Goal: Transaction & Acquisition: Purchase product/service

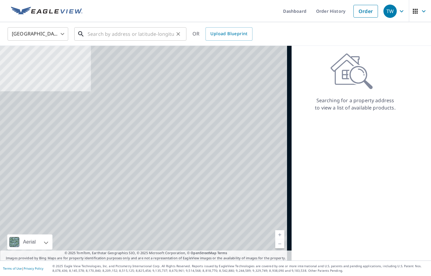
click at [126, 35] on input "text" at bounding box center [131, 33] width 86 height 17
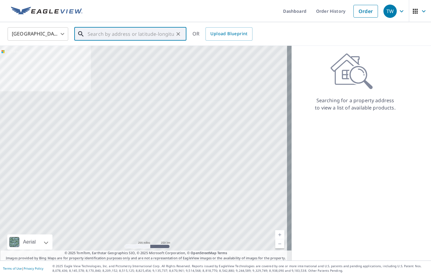
paste input "[STREET_ADDRESS][PERSON_NAME] [GEOGRAPHIC_DATA]"
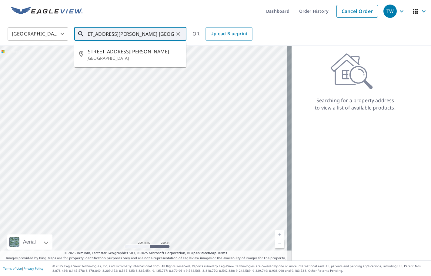
type input "[STREET_ADDRESS][PERSON_NAME] [GEOGRAPHIC_DATA]"
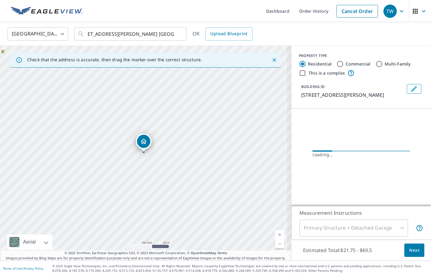
scroll to position [0, 0]
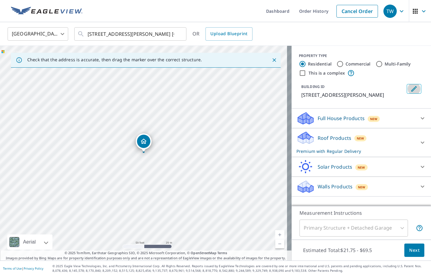
click at [411, 88] on icon "Edit building 1" at bounding box center [413, 88] width 7 height 7
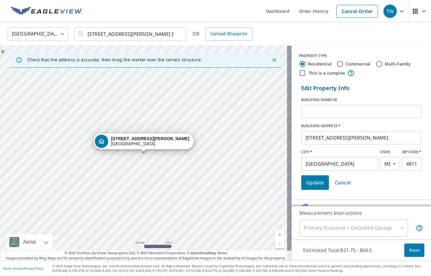
click at [345, 107] on input "text" at bounding box center [361, 111] width 120 height 17
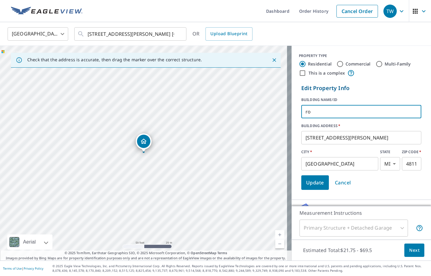
type input "r"
type input "[PERSON_NAME]"
click at [306, 185] on span "Update" at bounding box center [315, 182] width 18 height 8
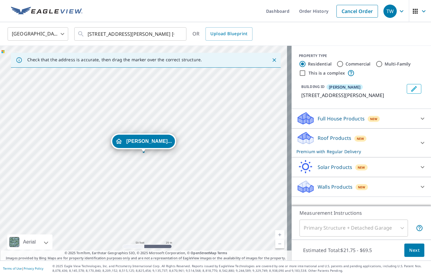
click at [419, 144] on icon at bounding box center [422, 142] width 7 height 7
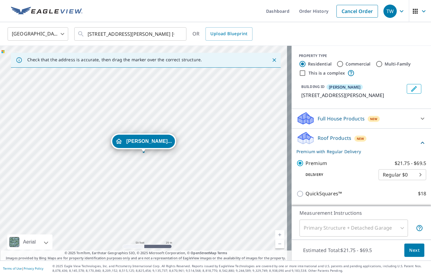
click at [412, 248] on span "Next" at bounding box center [414, 250] width 10 height 8
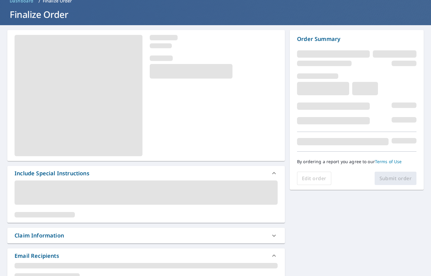
scroll to position [91, 0]
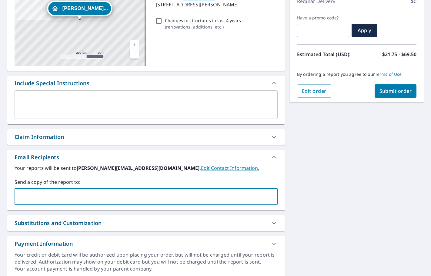
click at [28, 199] on input "text" at bounding box center [141, 197] width 248 height 12
type input "[PERSON_NAME][EMAIL_ADDRESS][DOMAIN_NAME]"
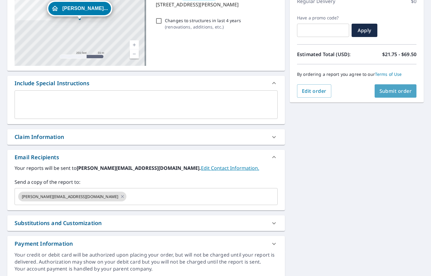
click at [383, 92] on span "Submit order" at bounding box center [395, 91] width 32 height 7
checkbox input "true"
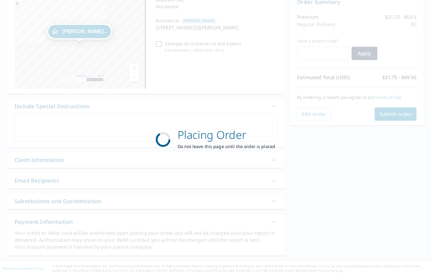
scroll to position [68, 0]
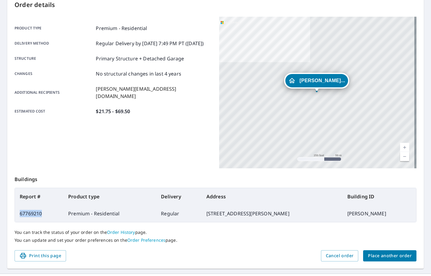
drag, startPoint x: 45, startPoint y: 212, endPoint x: 19, endPoint y: 214, distance: 25.2
click at [19, 214] on td "67769210" at bounding box center [39, 213] width 48 height 17
copy td "67769210"
click at [372, 254] on span "Place another order" at bounding box center [390, 256] width 44 height 8
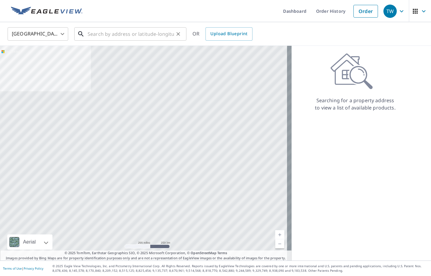
click at [124, 36] on input "text" at bounding box center [131, 33] width 86 height 17
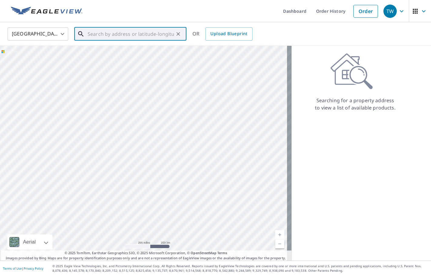
paste input "[STREET_ADDRESS]"
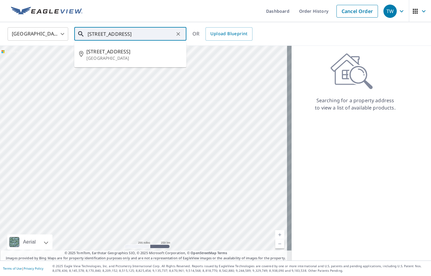
type input "[STREET_ADDRESS]"
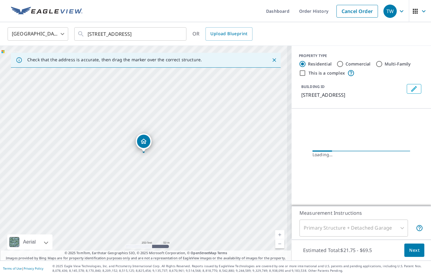
scroll to position [0, 0]
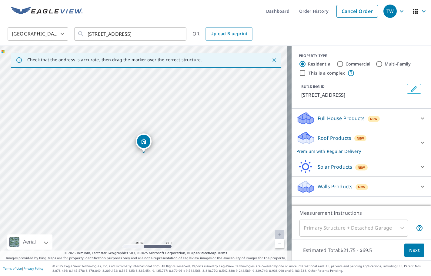
click at [411, 90] on icon "Edit building 1" at bounding box center [413, 88] width 5 height 5
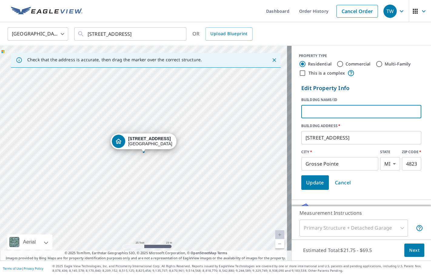
click at [357, 112] on input "text" at bounding box center [361, 111] width 120 height 17
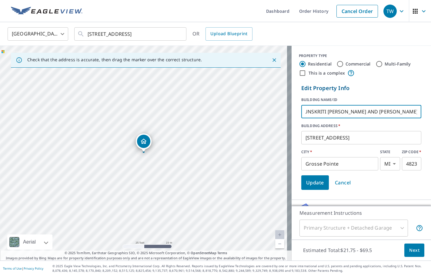
scroll to position [0, 10]
type input "SUNSKRITI [PERSON_NAME] AND [PERSON_NAME]"
click at [312, 182] on span "Update" at bounding box center [315, 182] width 18 height 8
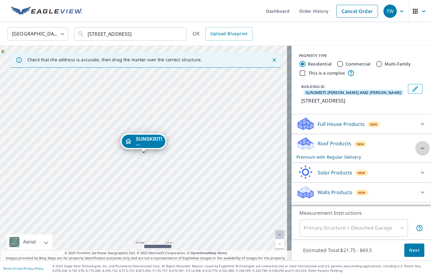
click at [419, 149] on icon at bounding box center [422, 148] width 7 height 7
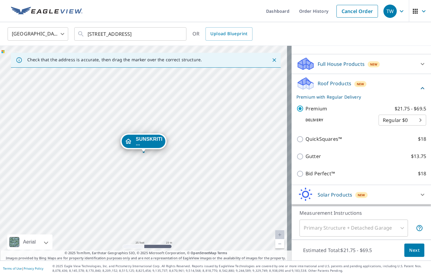
scroll to position [61, 0]
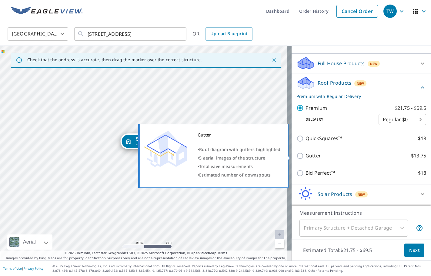
click at [309, 158] on p "Gutter" at bounding box center [312, 156] width 15 height 8
click at [305, 158] on input "Gutter $13.75" at bounding box center [300, 155] width 9 height 7
checkbox input "true"
checkbox input "false"
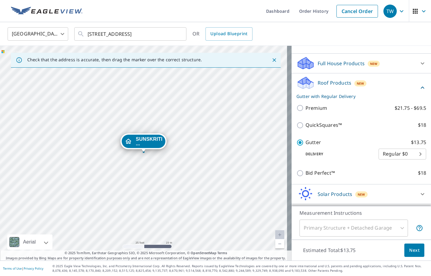
click at [413, 251] on span "Next" at bounding box center [414, 250] width 10 height 8
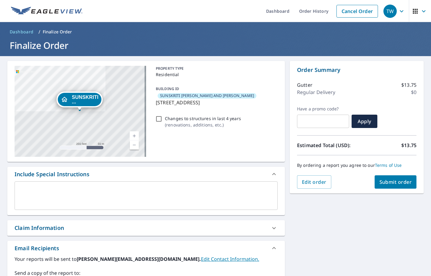
click at [37, 201] on textarea at bounding box center [146, 195] width 255 height 17
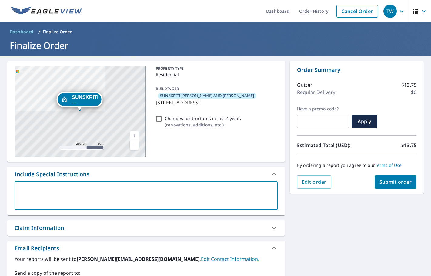
type textarea "*"
type textarea "x"
checkbox input "true"
type textarea "**"
type textarea "x"
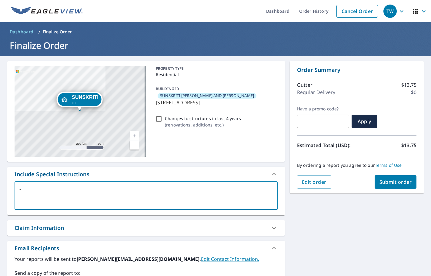
checkbox input "true"
type textarea "**I"
type textarea "x"
checkbox input "true"
type textarea "**IN"
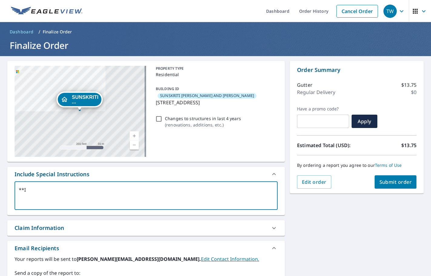
type textarea "x"
checkbox input "true"
type textarea "**INL"
type textarea "x"
checkbox input "true"
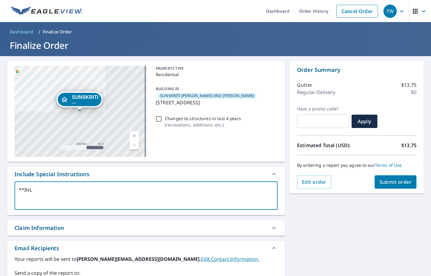
type textarea "**INLC"
type textarea "x"
checkbox input "true"
type textarea "**INLCU"
type textarea "x"
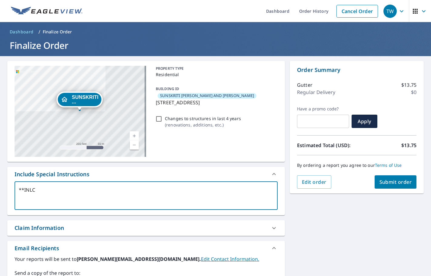
checkbox input "true"
type textarea "**INLCUD"
type textarea "x"
checkbox input "true"
type textarea "**INLCU"
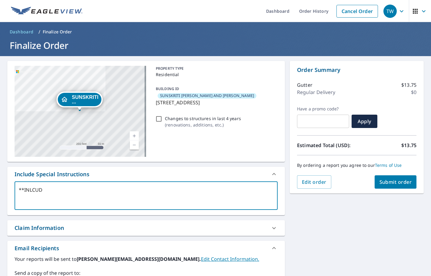
type textarea "x"
checkbox input "true"
type textarea "**INLC"
type textarea "x"
checkbox input "true"
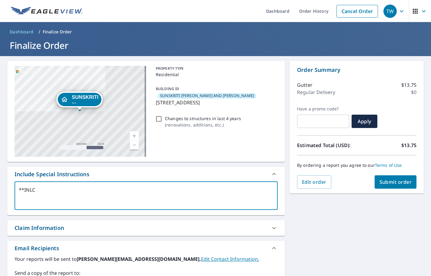
type textarea "**INL"
type textarea "x"
checkbox input "true"
type textarea "**IN"
type textarea "x"
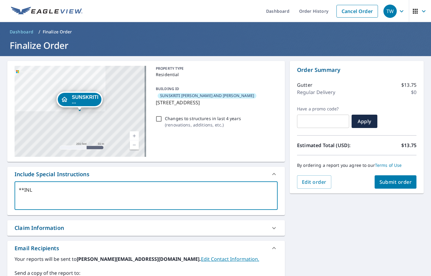
checkbox input "true"
type textarea "**INC"
type textarea "x"
checkbox input "true"
type textarea "**INCL"
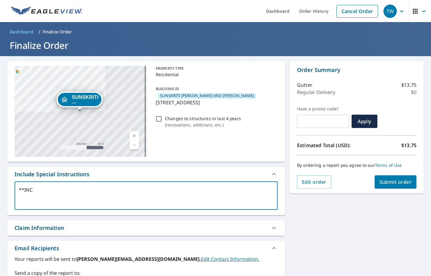
type textarea "x"
checkbox input "true"
type textarea "**INCLU"
type textarea "x"
checkbox input "true"
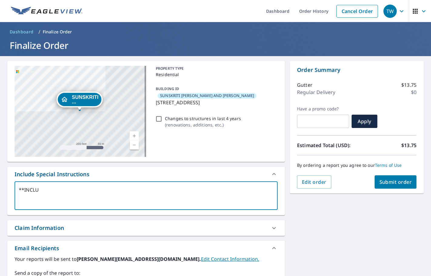
type textarea "**INCLUD"
type textarea "x"
checkbox input "true"
type textarea "**INCLUDE"
type textarea "x"
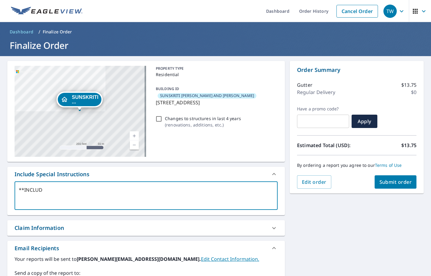
checkbox input "true"
type textarea "**INCLUDE"
type textarea "x"
checkbox input "true"
type textarea "**INCLUDE D"
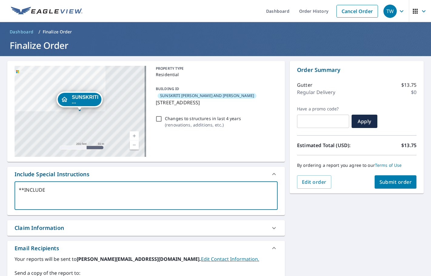
type textarea "x"
checkbox input "true"
type textarea "**INCLUDE DE"
type textarea "x"
checkbox input "true"
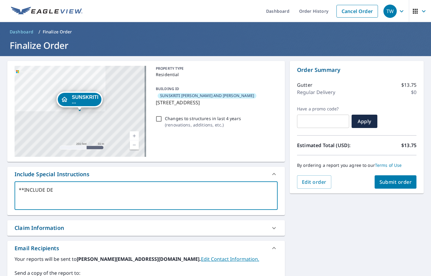
type textarea "**INCLUDE DET"
type textarea "x"
checkbox input "true"
type textarea "**INCLUDE DETA"
type textarea "x"
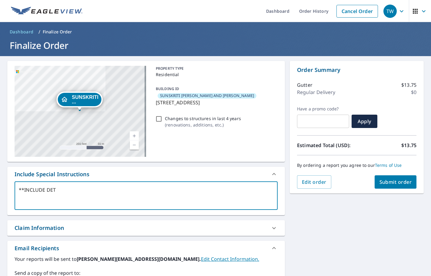
checkbox input "true"
type textarea "**INCLUDE DETAC"
type textarea "x"
checkbox input "true"
type textarea "**INCLUDE DETACH"
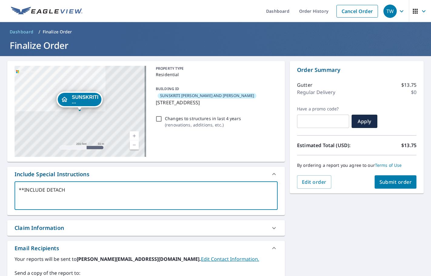
type textarea "x"
checkbox input "true"
type textarea "**INCLUDE DETACHE"
type textarea "x"
checkbox input "true"
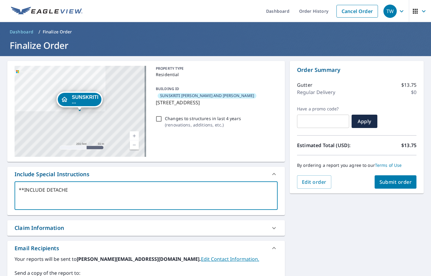
type textarea "**INCLUDE DETACHED"
type textarea "x"
checkbox input "true"
type textarea "**INCLUDE DETACHED"
type textarea "x"
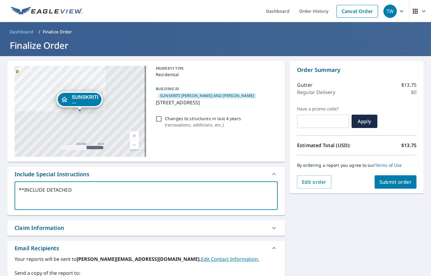
checkbox input "true"
type textarea "**INCLUDE DETACHED G"
type textarea "x"
checkbox input "true"
type textarea "**INCLUDE DETACHED GA"
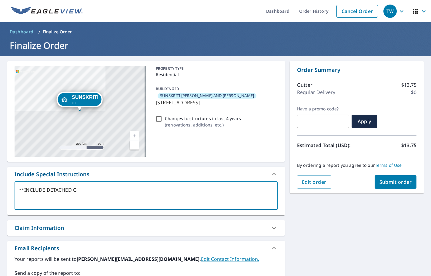
type textarea "x"
checkbox input "true"
type textarea "**INCLUDE DETACHED GAR"
type textarea "x"
checkbox input "true"
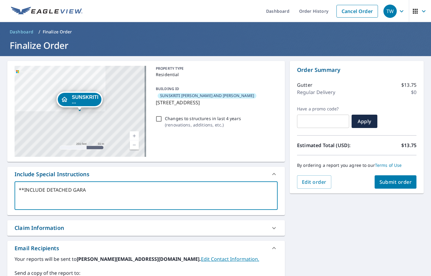
type textarea "**INCLUDE DETACHED GARAG"
type textarea "x"
checkbox input "true"
type textarea "**INCLUDE DETACHED GARAGE"
type textarea "x"
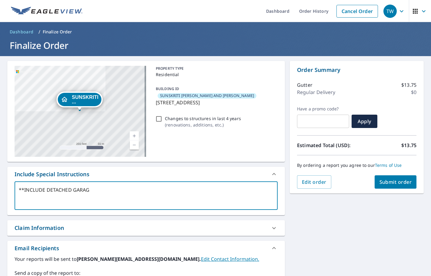
checkbox input "true"
type textarea "**INCLUDE DETACHED GARAGE"
type textarea "x"
checkbox input "true"
type textarea "**INCLUDE DETACHED GARAGE O"
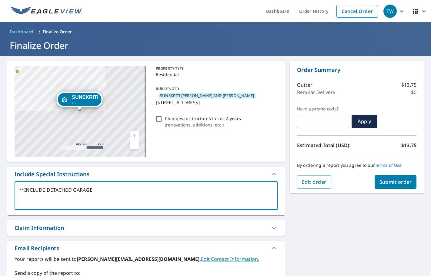
type textarea "x"
checkbox input "true"
type textarea "**INCLUDE DETACHED GARAGE ON"
type textarea "x"
checkbox input "true"
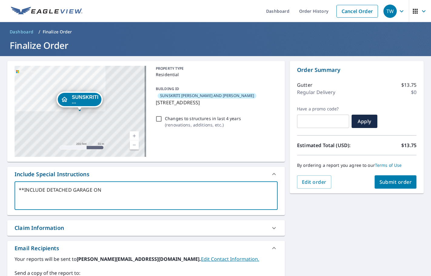
type textarea "**INCLUDE DETACHED GARAGE O"
type textarea "x"
checkbox input "true"
type textarea "**INCLUDE DETACHED GARAGE"
type textarea "x"
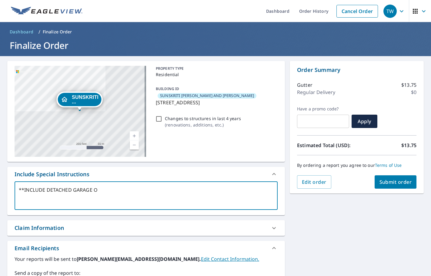
checkbox input "true"
type textarea "**INCLUDE DETACHED GARAGE O"
type textarea "x"
checkbox input "true"
type textarea "**INCLUDE DETACHED GARAGE ON"
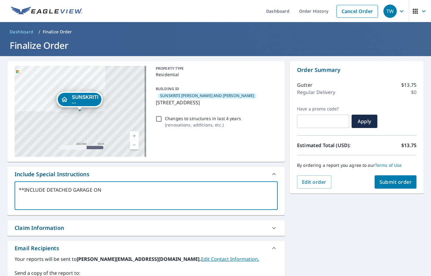
type textarea "x"
checkbox input "true"
type textarea "**INCLUDE DETACHED GARAGE ON"
type textarea "x"
checkbox input "true"
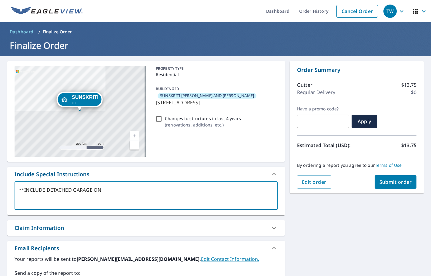
type textarea "**INCLUDE DETACHED GARAGE ON R"
type textarea "x"
checkbox input "true"
type textarea "**INCLUDE DETACHED GARAGE ON RE"
type textarea "x"
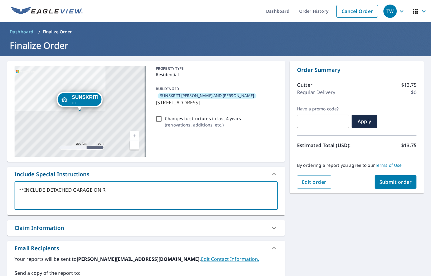
checkbox input "true"
type textarea "**INCLUDE DETACHED GARAGE ON REP"
type textarea "x"
checkbox input "true"
type textarea "**INCLUDE DETACHED GARAGE ON REPO"
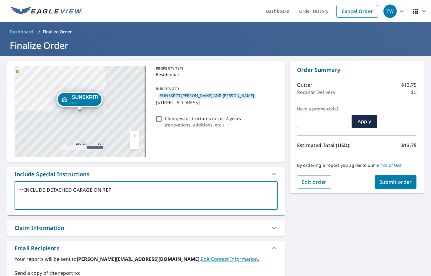
type textarea "x"
checkbox input "true"
type textarea "**INCLUDE DETACHED GARAGE ON REPOR"
type textarea "x"
checkbox input "true"
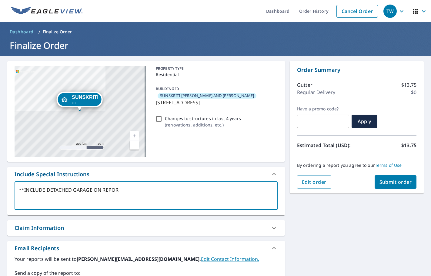
type textarea "**INCLUDE DETACHED GARAGE ON REPORT"
type textarea "x"
checkbox input "true"
type textarea "**INCLUDE DETACHED GARAGE ON REPORT*"
type textarea "x"
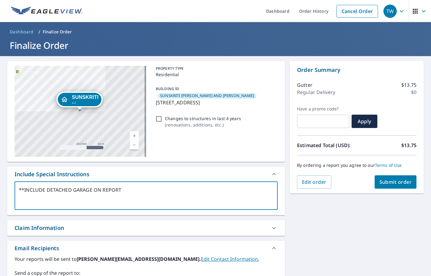
checkbox input "true"
type textarea "**INCLUDE DETACHED GARAGE ON REPORT**"
type textarea "x"
checkbox input "true"
type textarea "**INCLUDE DETACHED GARAGE ON REPORT***"
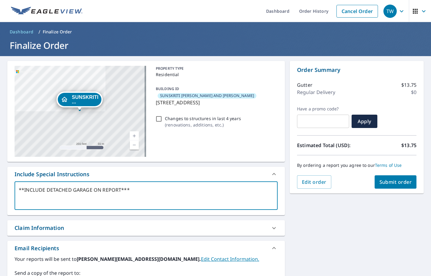
type textarea "x"
checkbox input "true"
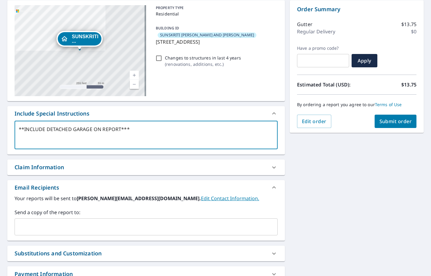
type textarea "**INCLUDE DETACHED GARAGE ON REPORT***"
type textarea "x"
click at [29, 228] on input "text" at bounding box center [141, 227] width 248 height 12
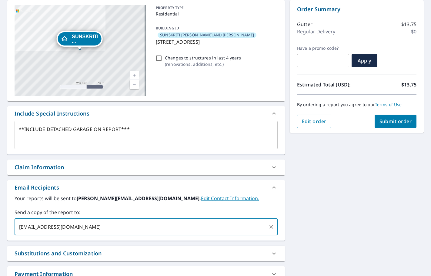
type input "[EMAIL_ADDRESS][DOMAIN_NAME]"
type textarea "x"
checkbox input "true"
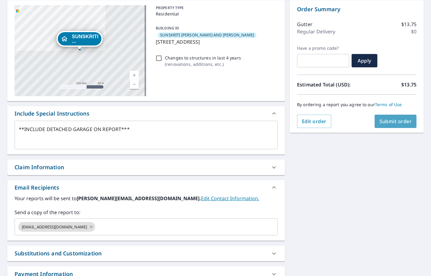
click at [397, 120] on span "Submit order" at bounding box center [395, 121] width 32 height 7
type textarea "x"
checkbox input "true"
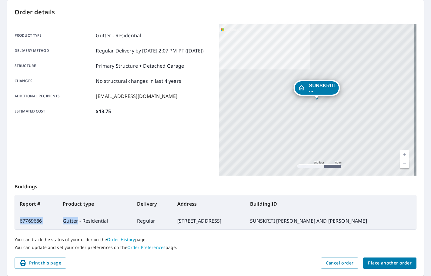
drag, startPoint x: 72, startPoint y: 220, endPoint x: 19, endPoint y: 224, distance: 52.6
click at [19, 224] on tr "67769686 Gutter - Residential Regular [STREET_ADDRESS] SUNSKRITI [PERSON_NAME] …" at bounding box center [215, 220] width 401 height 17
copy tr "67769686 Gutter"
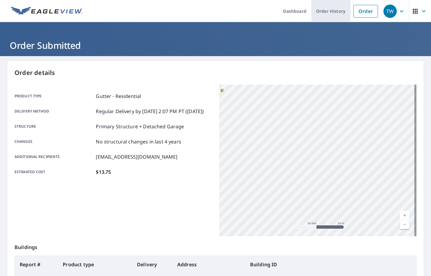
click at [322, 12] on link "Order History" at bounding box center [330, 11] width 39 height 22
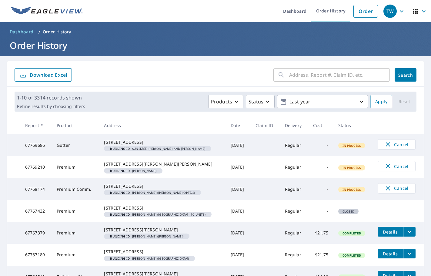
click at [329, 78] on input "text" at bounding box center [339, 74] width 101 height 17
paste input "67767432"
type input "67767432"
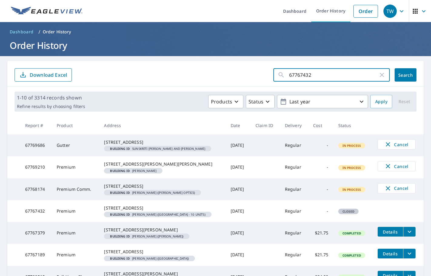
click button "Search" at bounding box center [406, 74] width 22 height 13
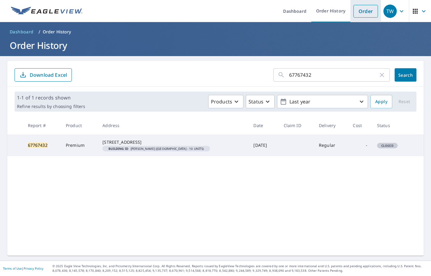
click at [357, 11] on link "Order" at bounding box center [365, 11] width 25 height 13
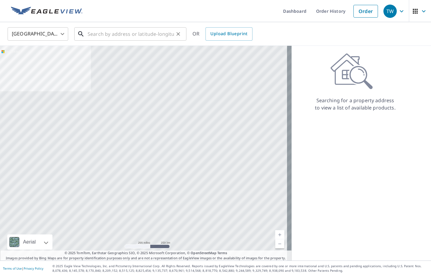
click at [98, 37] on input "text" at bounding box center [131, 33] width 86 height 17
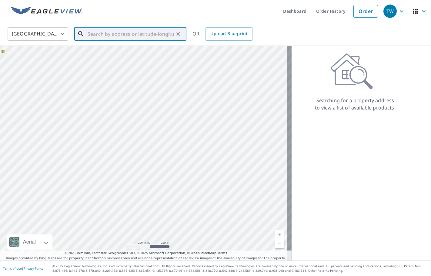
paste input "[STREET_ADDRESS]"
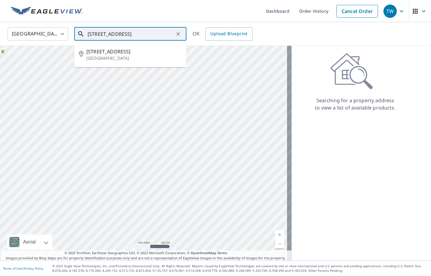
type input "[STREET_ADDRESS]"
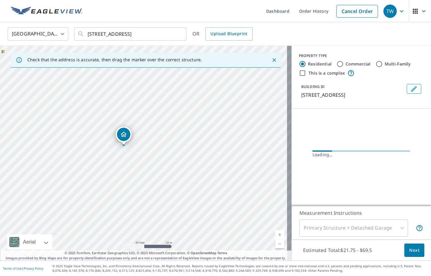
drag, startPoint x: 143, startPoint y: 128, endPoint x: 157, endPoint y: 233, distance: 105.7
click at [157, 233] on div "[STREET_ADDRESS]" at bounding box center [146, 153] width 292 height 215
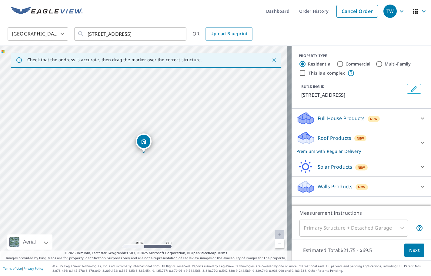
drag, startPoint x: 129, startPoint y: 165, endPoint x: 147, endPoint y: 210, distance: 48.6
click at [147, 210] on div "[STREET_ADDRESS]" at bounding box center [146, 153] width 292 height 215
click at [336, 63] on input "Commercial" at bounding box center [339, 63] width 7 height 7
radio input "true"
type input "4"
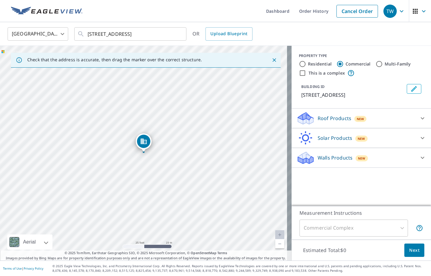
click at [300, 75] on input "This is a complex" at bounding box center [302, 72] width 7 height 7
checkbox input "true"
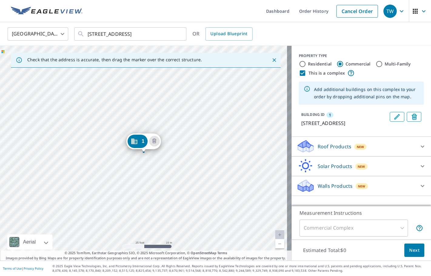
click at [393, 118] on icon "Edit building 1" at bounding box center [396, 116] width 7 height 7
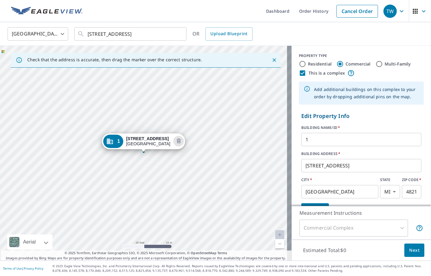
click at [337, 141] on input "1" at bounding box center [361, 139] width 120 height 17
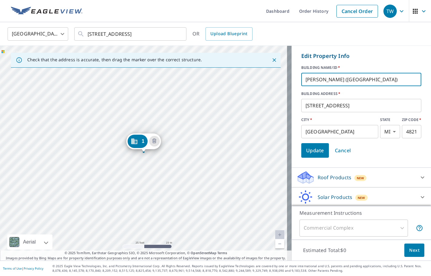
scroll to position [61, 0]
type input "[PERSON_NAME] ([GEOGRAPHIC_DATA])"
click at [312, 149] on span "Update" at bounding box center [315, 149] width 18 height 8
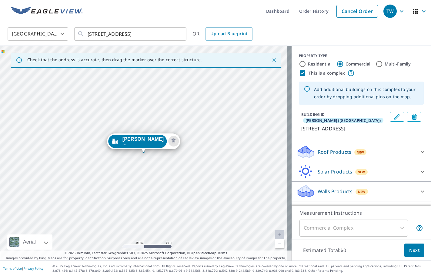
scroll to position [0, 0]
click at [419, 155] on icon at bounding box center [422, 151] width 7 height 7
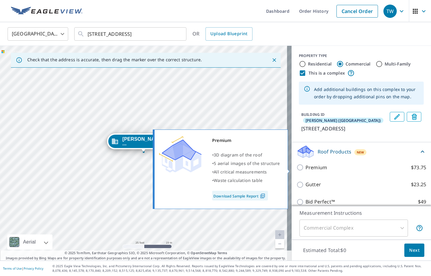
click at [305, 170] on p "Premium" at bounding box center [316, 168] width 22 height 8
click at [304, 170] on input "Premium $73.75" at bounding box center [300, 167] width 9 height 7
checkbox input "true"
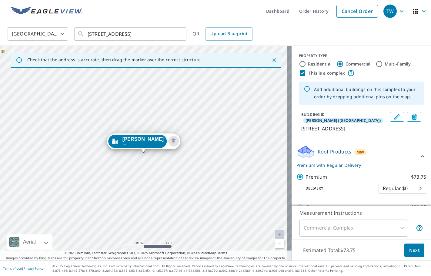
click at [409, 251] on span "Next" at bounding box center [414, 250] width 10 height 8
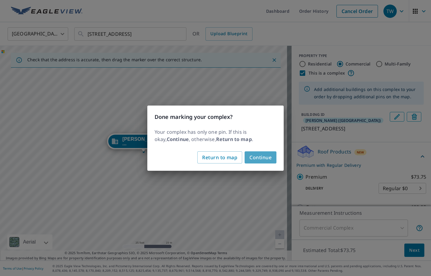
click at [252, 160] on span "Continue" at bounding box center [260, 157] width 22 height 8
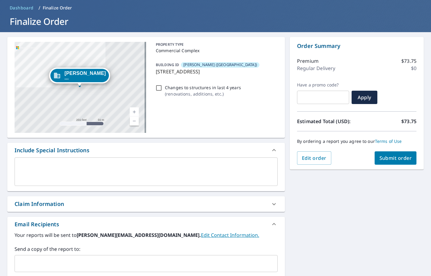
scroll to position [91, 0]
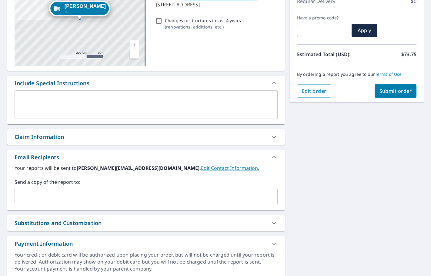
click at [41, 200] on div "​" at bounding box center [146, 196] width 263 height 17
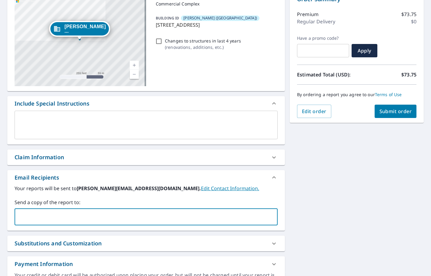
scroll to position [61, 0]
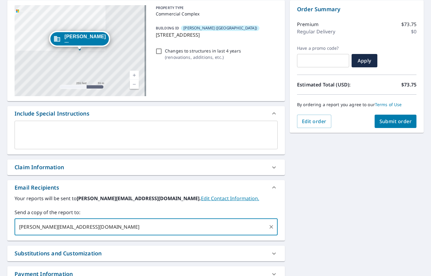
type input "[PERSON_NAME][EMAIL_ADDRESS][DOMAIN_NAME]"
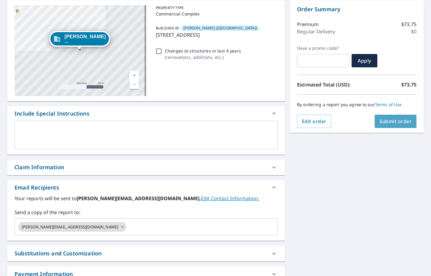
click at [398, 122] on span "Submit order" at bounding box center [395, 121] width 32 height 7
checkbox input "true"
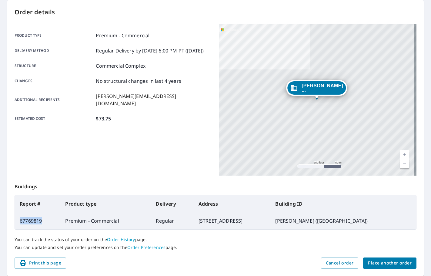
drag, startPoint x: 42, startPoint y: 219, endPoint x: 15, endPoint y: 225, distance: 27.9
click at [15, 225] on table "Report # Product type Delivery Address Building ID 67769819 Premium - Commercia…" at bounding box center [216, 212] width 402 height 35
copy td "67769819"
click at [389, 265] on span "Place another order" at bounding box center [390, 263] width 44 height 8
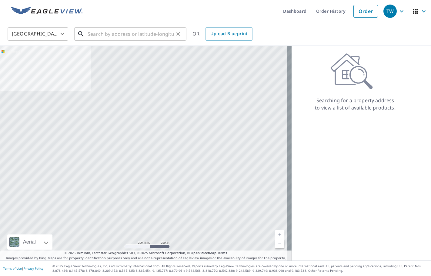
click at [97, 36] on input "text" at bounding box center [131, 33] width 86 height 17
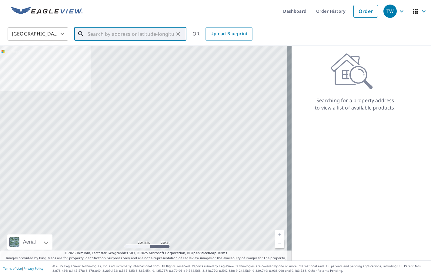
paste input "[STREET_ADDRESS][PERSON_NAME]"
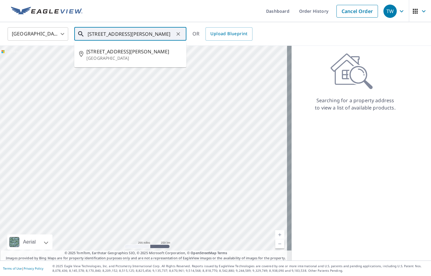
type input "[STREET_ADDRESS][PERSON_NAME]"
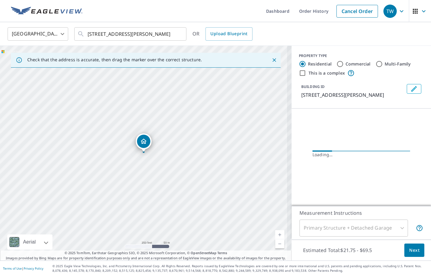
scroll to position [0, 0]
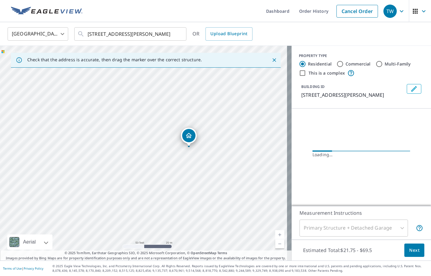
drag, startPoint x: 188, startPoint y: 146, endPoint x: 108, endPoint y: 162, distance: 82.2
click at [108, 162] on div "[STREET_ADDRESS][PERSON_NAME]" at bounding box center [146, 153] width 292 height 215
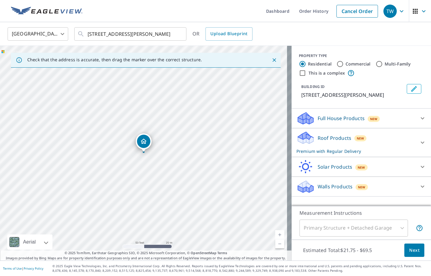
click at [410, 87] on icon "Edit building 1" at bounding box center [413, 88] width 7 height 7
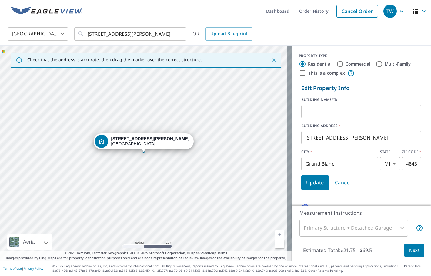
click at [360, 116] on input "text" at bounding box center [361, 111] width 120 height 17
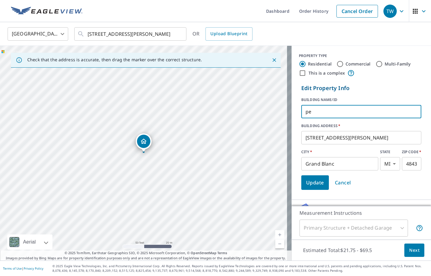
type input "p"
type input "[PERSON_NAME] AND [PERSON_NAME]"
click at [316, 185] on span "Update" at bounding box center [315, 182] width 18 height 8
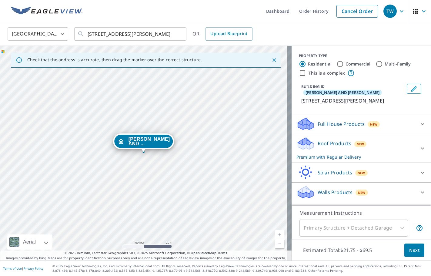
click at [421, 147] on icon at bounding box center [423, 148] width 4 height 2
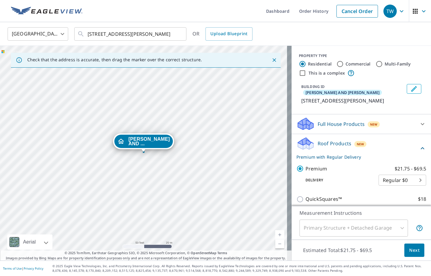
click at [415, 250] on span "Next" at bounding box center [414, 250] width 10 height 8
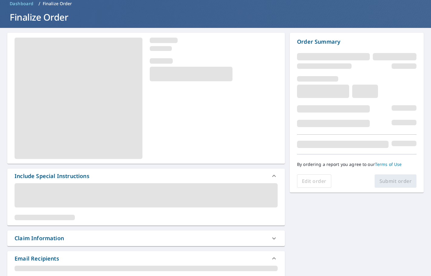
scroll to position [61, 0]
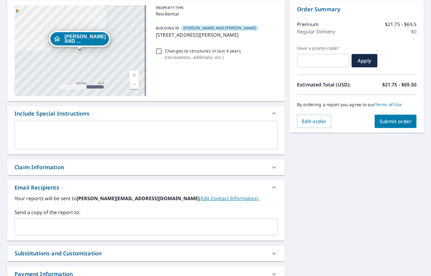
click at [28, 229] on input "text" at bounding box center [141, 227] width 248 height 12
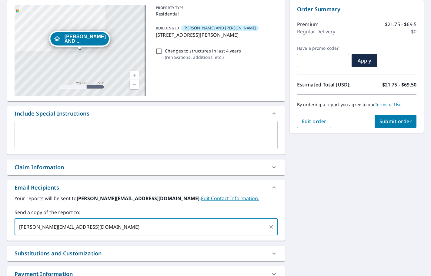
type input "[PERSON_NAME][EMAIL_ADDRESS][DOMAIN_NAME]"
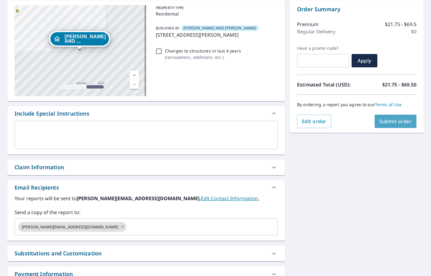
click at [390, 125] on button "Submit order" at bounding box center [396, 121] width 42 height 13
checkbox input "true"
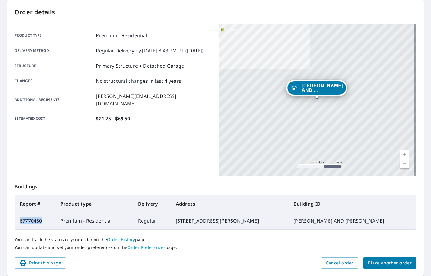
click at [20, 221] on td "67770450" at bounding box center [35, 220] width 41 height 17
drag, startPoint x: 20, startPoint y: 221, endPoint x: 48, endPoint y: 225, distance: 28.4
click at [48, 225] on td "67770450" at bounding box center [35, 220] width 41 height 17
click at [40, 221] on td "67770450" at bounding box center [35, 220] width 41 height 17
drag, startPoint x: 43, startPoint y: 222, endPoint x: 20, endPoint y: 222, distance: 22.7
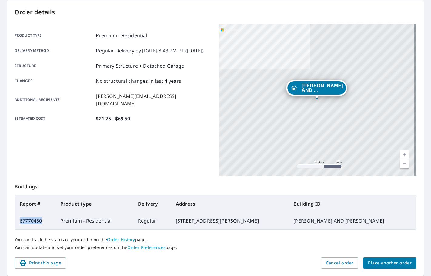
click at [20, 222] on td "67770450" at bounding box center [35, 220] width 41 height 17
copy td "67770450"
